Goal: Task Accomplishment & Management: Use online tool/utility

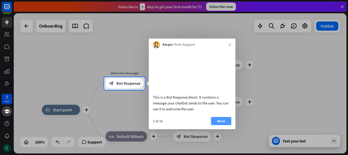
click at [219, 118] on button "Next" at bounding box center [221, 121] width 20 height 8
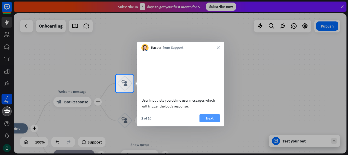
click at [206, 119] on button "Next" at bounding box center [209, 118] width 20 height 8
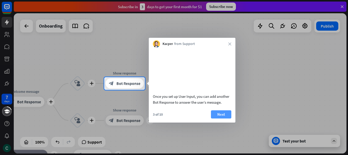
click at [220, 118] on button "Next" at bounding box center [221, 114] width 20 height 8
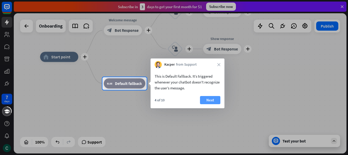
click at [204, 99] on button "Next" at bounding box center [210, 100] width 20 height 8
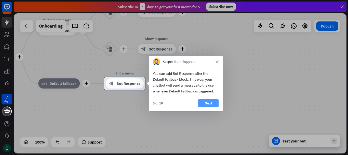
click at [208, 102] on button "Next" at bounding box center [208, 103] width 20 height 8
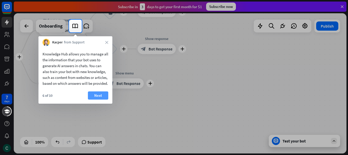
click at [97, 99] on button "Next" at bounding box center [98, 95] width 20 height 8
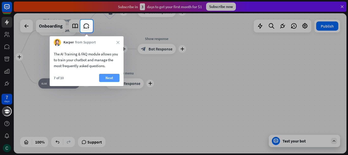
click at [106, 76] on button "Next" at bounding box center [109, 78] width 20 height 8
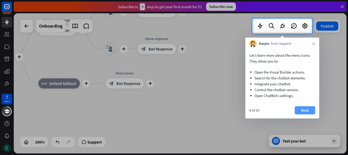
click at [304, 111] on button "Next" at bounding box center [305, 110] width 20 height 8
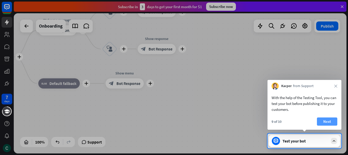
click at [319, 119] on button "Next" at bounding box center [327, 121] width 20 height 8
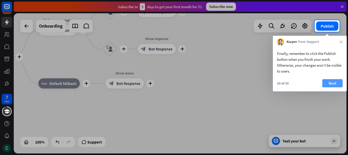
click at [326, 83] on button "Next" at bounding box center [332, 83] width 20 height 8
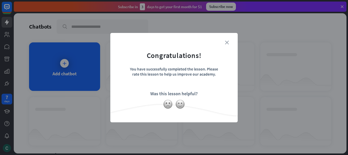
click at [228, 43] on icon "close" at bounding box center [227, 43] width 4 height 4
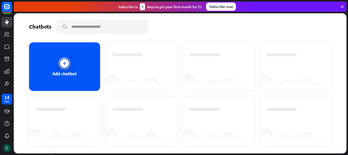
click at [76, 73] on div "Add chatbot" at bounding box center [64, 74] width 24 height 6
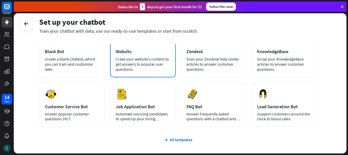
scroll to position [37, 0]
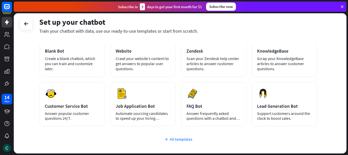
click at [172, 137] on div "All templates" at bounding box center [178, 138] width 278 height 5
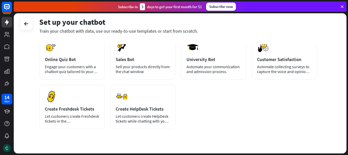
scroll to position [144, 0]
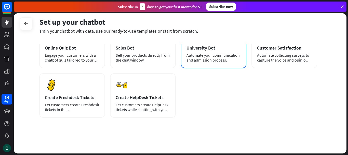
click at [217, 54] on div "Automate your communication and admission process." at bounding box center [213, 58] width 55 height 10
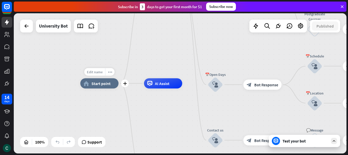
click at [97, 71] on span "Edit name" at bounding box center [95, 72] width 16 height 5
type input "**********"
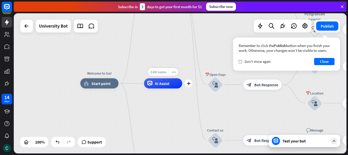
click at [159, 70] on span "Edit name" at bounding box center [159, 72] width 16 height 5
type input "******"
click at [215, 84] on div "Welcome to tce! home_2 Start point Welcome message block_bot_response Bot Respo…" at bounding box center [180, 83] width 333 height 140
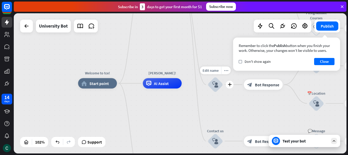
click at [214, 84] on icon "block_user_input" at bounding box center [215, 84] width 6 height 6
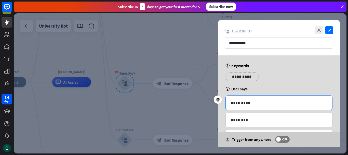
click at [243, 102] on p "*********" at bounding box center [279, 102] width 96 height 6
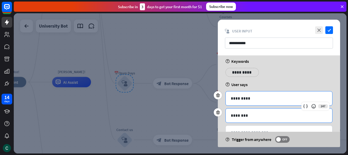
scroll to position [11, 0]
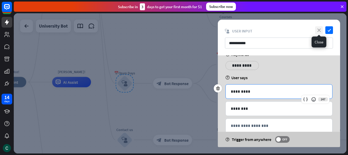
click at [319, 30] on icon "close" at bounding box center [319, 30] width 8 height 8
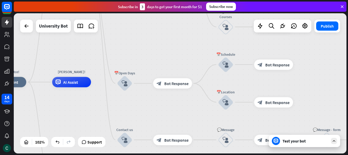
click at [292, 141] on div "Test your bot" at bounding box center [306, 140] width 46 height 5
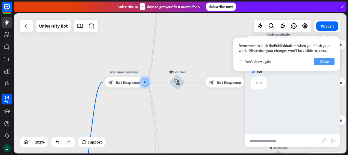
click at [326, 62] on button "Close" at bounding box center [324, 61] width 20 height 7
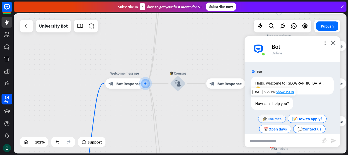
click at [269, 118] on span "🎓Courses" at bounding box center [271, 118] width 19 height 5
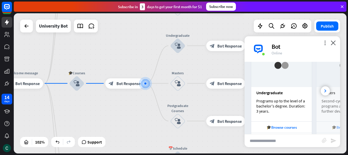
scroll to position [153, 0]
